Goal: Information Seeking & Learning: Learn about a topic

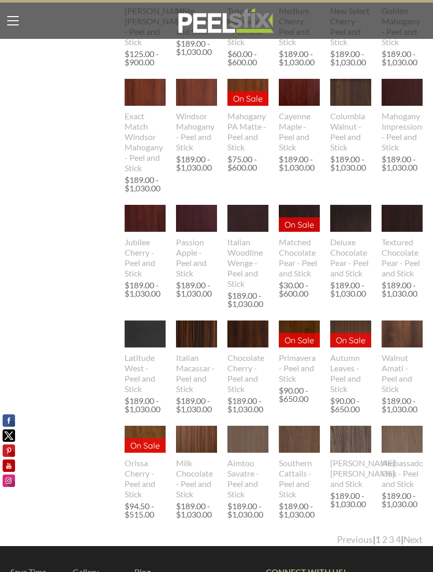
scroll to position [1928, 0]
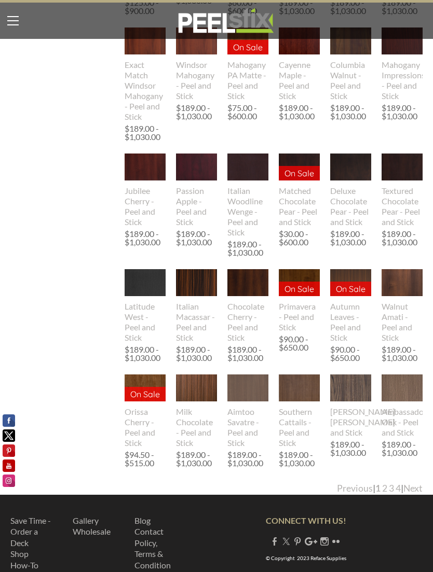
click at [416, 486] on link "Next" at bounding box center [412, 488] width 19 height 11
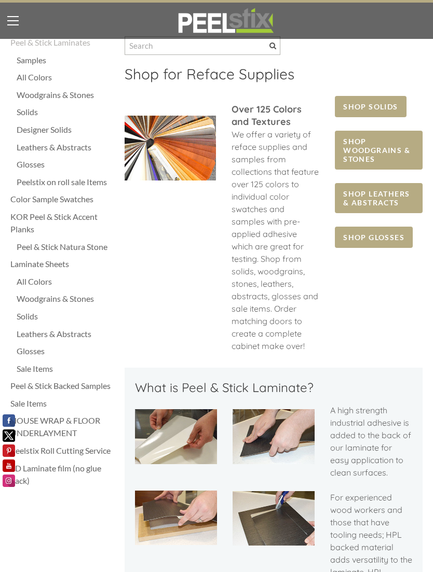
click at [372, 241] on span "SHOP GLOSSES" at bounding box center [374, 237] width 78 height 21
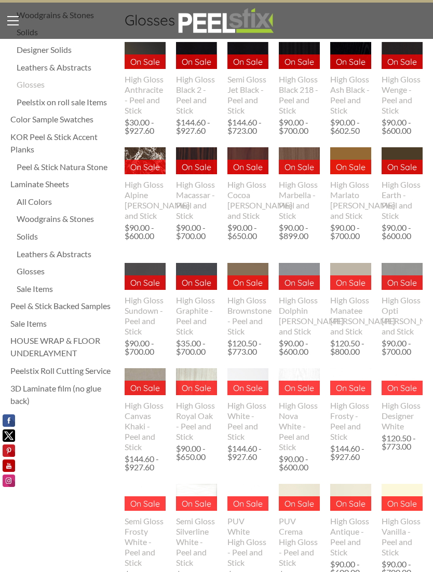
scroll to position [79, 0]
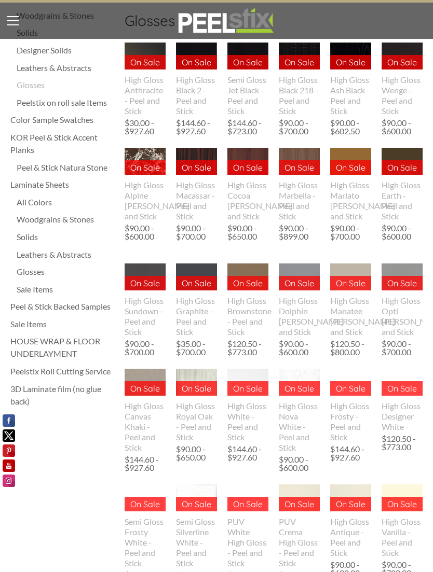
click at [89, 306] on div "Peel & Stick Backed Samples" at bounding box center [62, 306] width 104 height 12
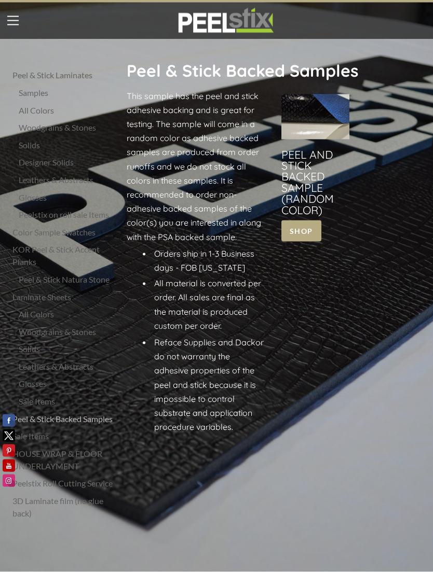
scroll to position [2, 0]
click at [308, 235] on link at bounding box center [315, 168] width 68 height 149
click at [47, 321] on div "All Colors" at bounding box center [68, 314] width 98 height 12
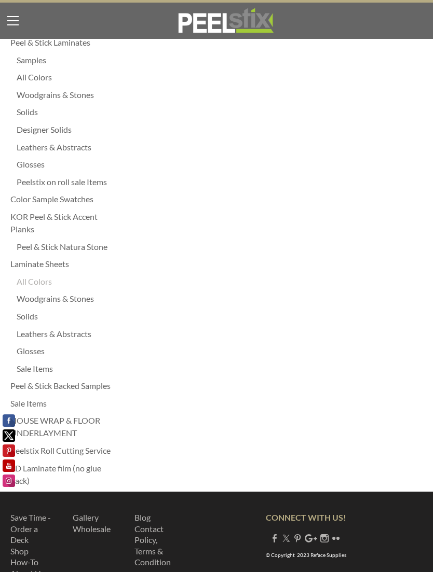
click at [43, 355] on div "Glosses" at bounding box center [66, 351] width 98 height 12
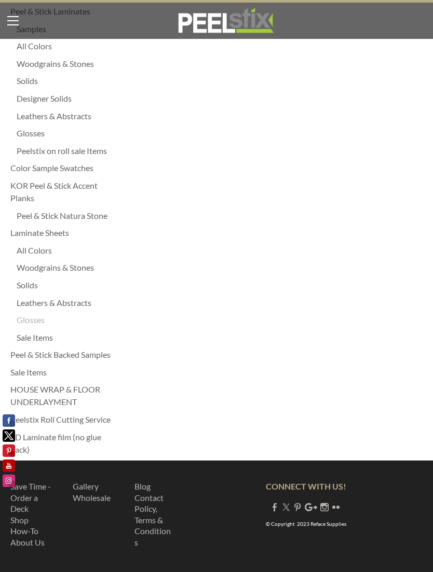
click at [43, 248] on div "All Colors" at bounding box center [66, 250] width 98 height 12
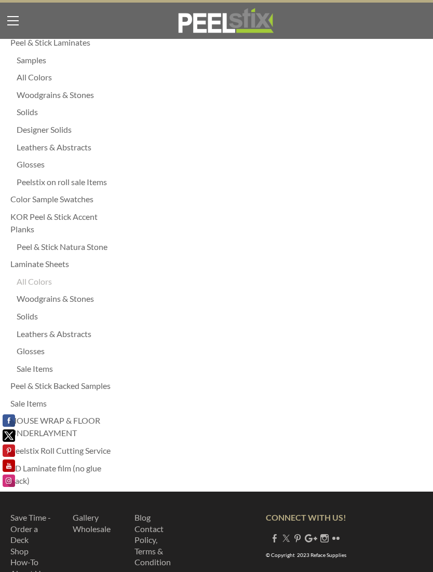
click at [33, 316] on div "Solids" at bounding box center [66, 316] width 98 height 12
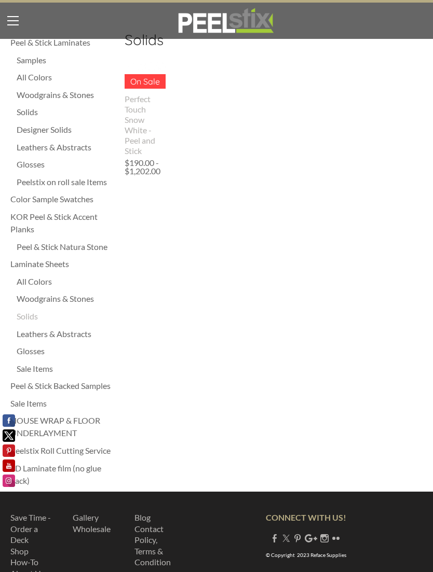
scroll to position [31, 0]
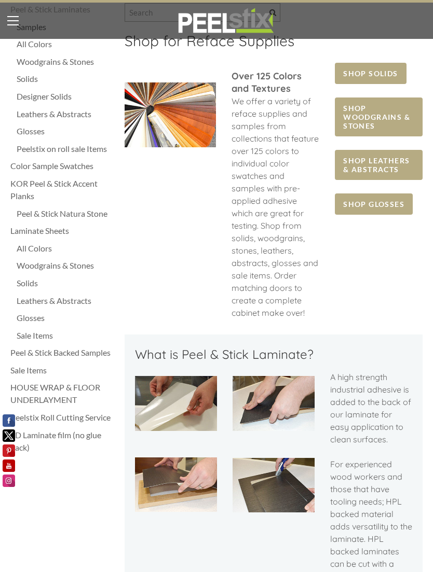
click at [384, 167] on span "SHOP LEATHERS & ABSTRACTS" at bounding box center [379, 165] width 88 height 30
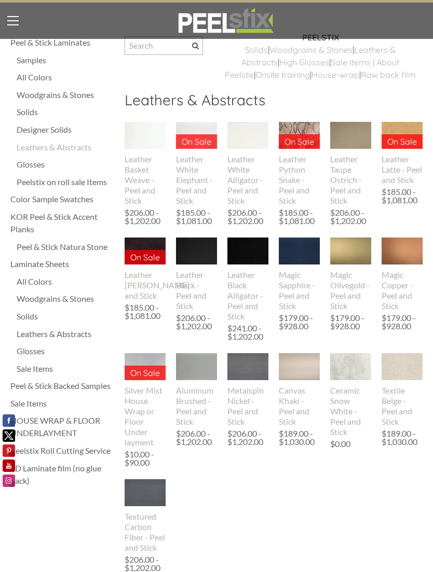
click at [304, 265] on img at bounding box center [299, 252] width 41 height 28
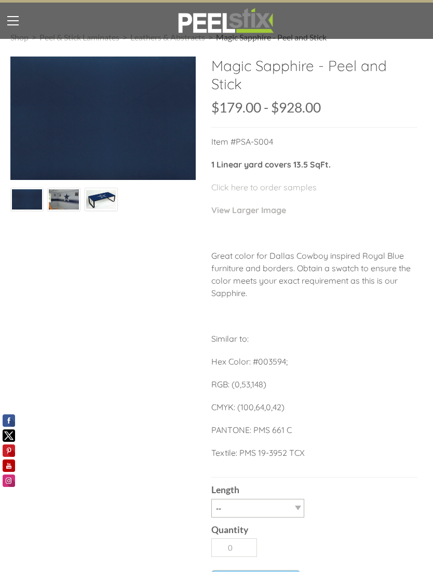
click at [106, 197] on img at bounding box center [101, 199] width 30 height 21
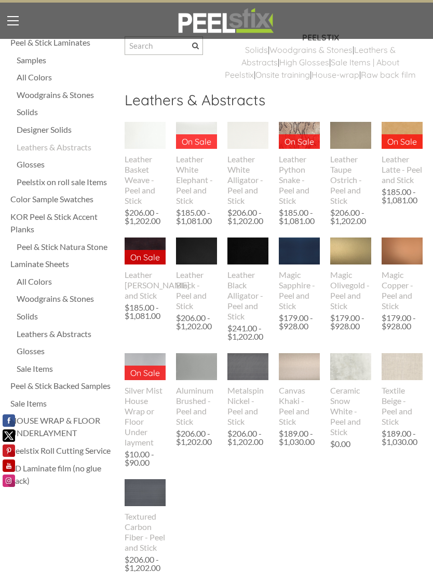
click at [26, 129] on div "Designer Solids" at bounding box center [66, 130] width 98 height 12
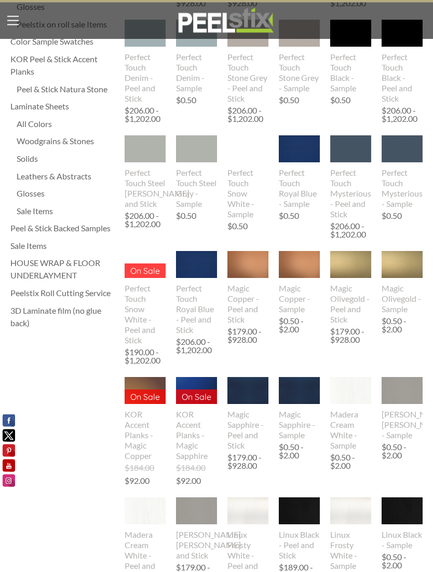
scroll to position [158, 0]
click at [186, 307] on div "Perfect Touch Royal Blue - Peel and Stick" at bounding box center [196, 309] width 41 height 52
